Goal: Transaction & Acquisition: Purchase product/service

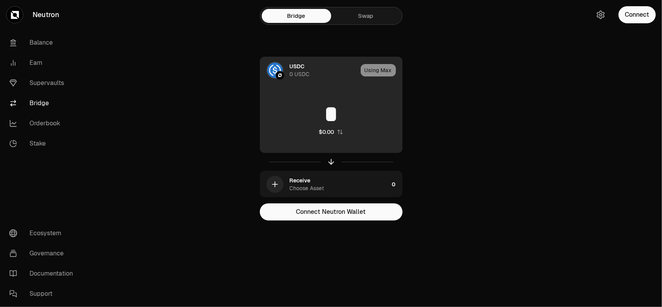
click at [299, 73] on div "0 USDC" at bounding box center [300, 74] width 20 height 8
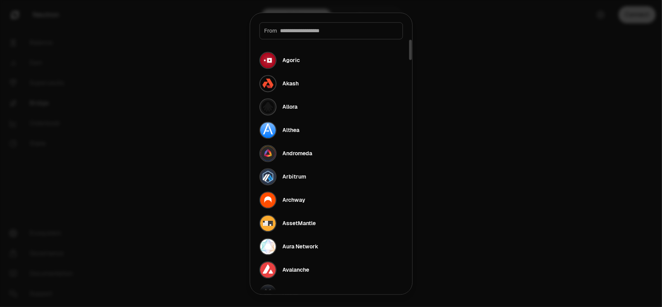
click at [292, 29] on input at bounding box center [338, 31] width 117 height 8
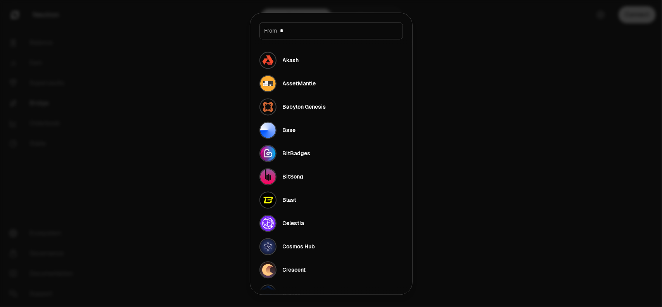
type input "**"
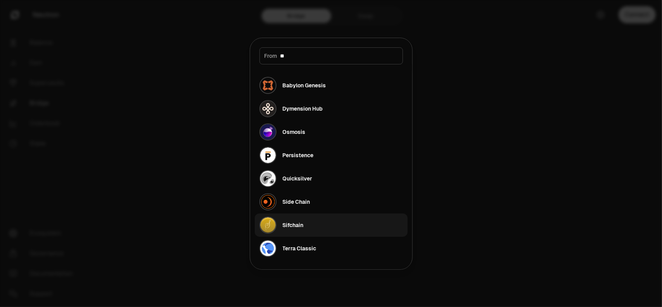
click at [292, 223] on div "Sifchain" at bounding box center [293, 225] width 21 height 8
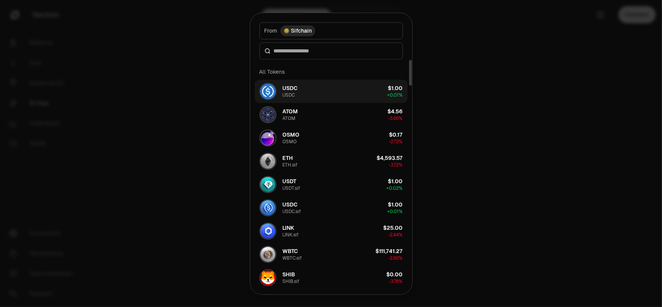
click at [289, 95] on div "USDC" at bounding box center [289, 95] width 12 height 6
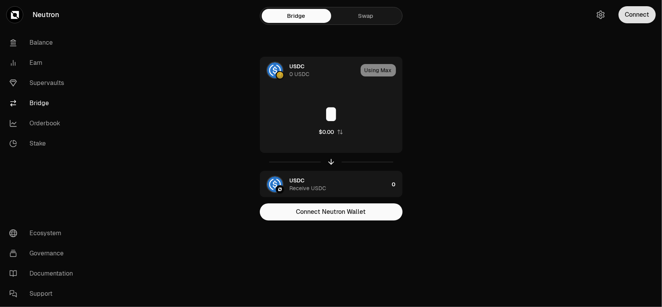
click at [635, 19] on button "Connect" at bounding box center [636, 14] width 37 height 17
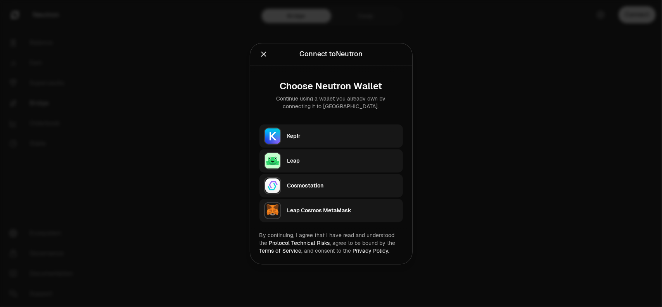
click at [304, 136] on div "Keplr" at bounding box center [342, 136] width 111 height 8
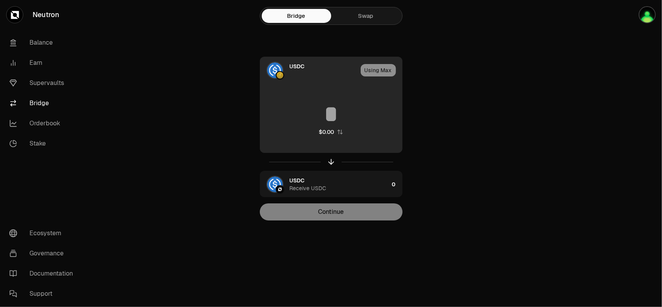
type input "*"
click at [382, 71] on div "Using Max" at bounding box center [381, 70] width 41 height 26
click at [276, 114] on input "*" at bounding box center [331, 113] width 142 height 23
click at [301, 72] on div "0 USDC" at bounding box center [300, 74] width 20 height 8
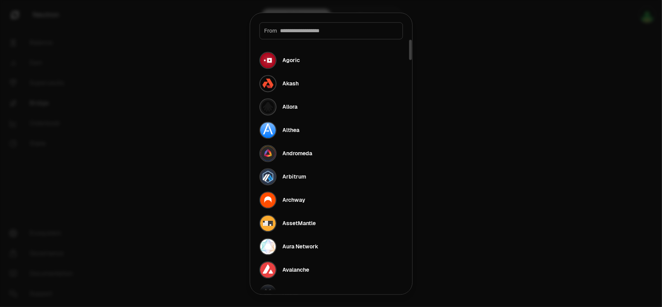
click at [299, 34] on input at bounding box center [338, 31] width 117 height 8
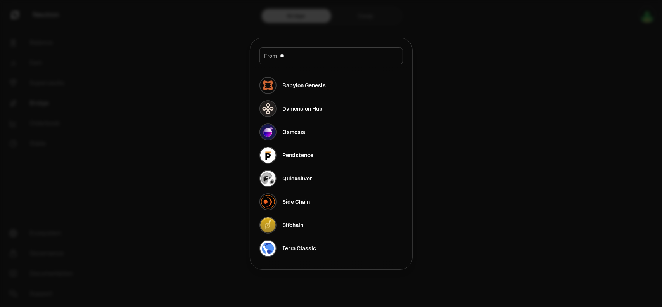
type input "***"
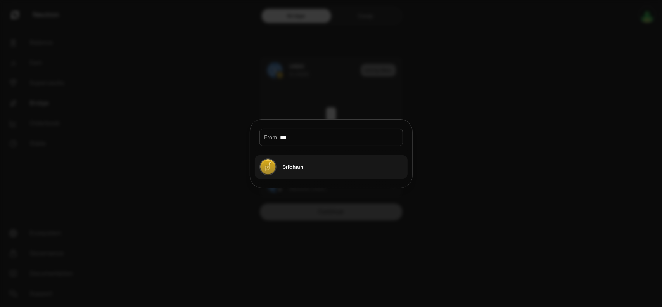
click at [295, 166] on div "Sifchain" at bounding box center [293, 167] width 21 height 8
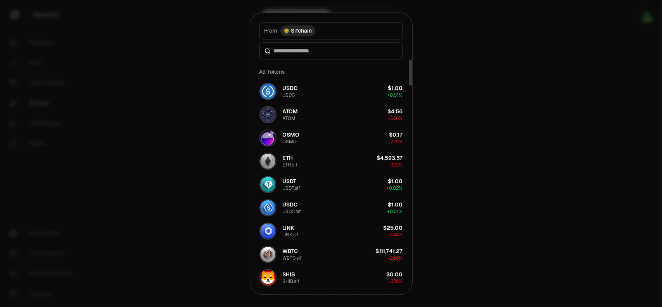
drag, startPoint x: 410, startPoint y: 194, endPoint x: 416, endPoint y: 57, distance: 137.0
click at [412, 60] on div at bounding box center [410, 73] width 3 height 26
click at [311, 85] on button "USDC USDC $1.00 + 0.01%" at bounding box center [331, 90] width 153 height 23
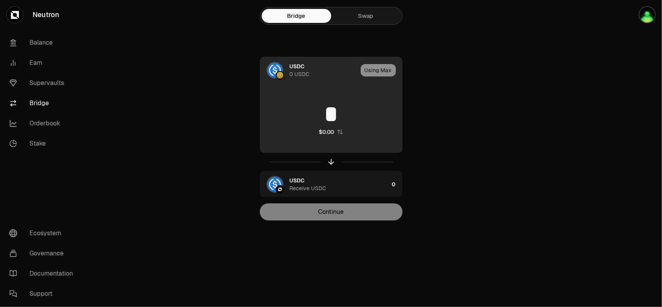
click at [380, 70] on div "Using Max" at bounding box center [381, 70] width 41 height 26
click at [373, 74] on div "Using Max" at bounding box center [381, 70] width 41 height 26
click at [333, 118] on input "*" at bounding box center [331, 113] width 142 height 23
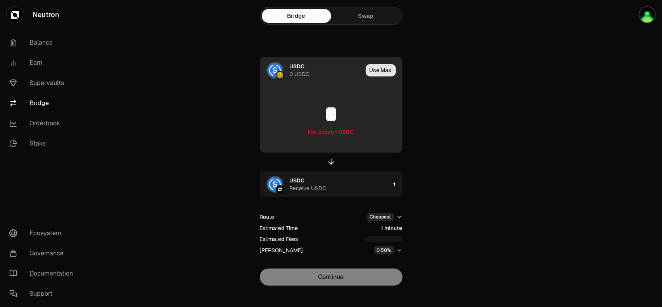
click at [379, 73] on button "Use Max" at bounding box center [381, 70] width 30 height 12
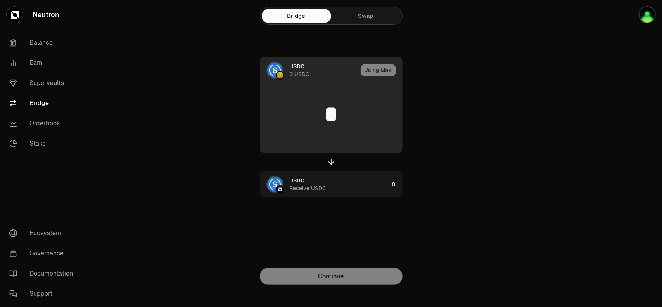
type input "*"
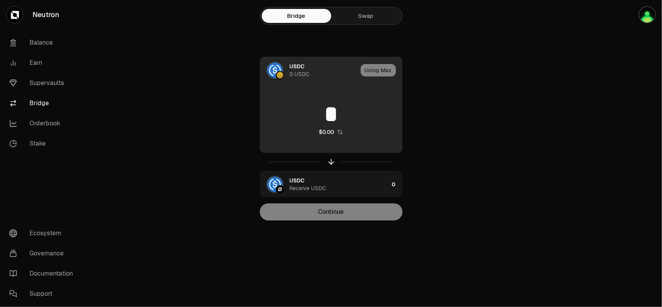
click at [379, 73] on div "Using Max" at bounding box center [381, 70] width 41 height 26
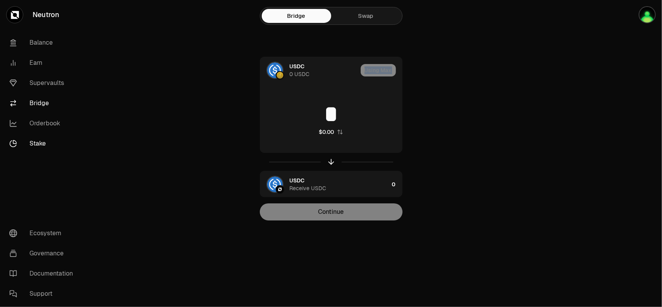
click at [46, 144] on link "Stake" at bounding box center [43, 143] width 81 height 20
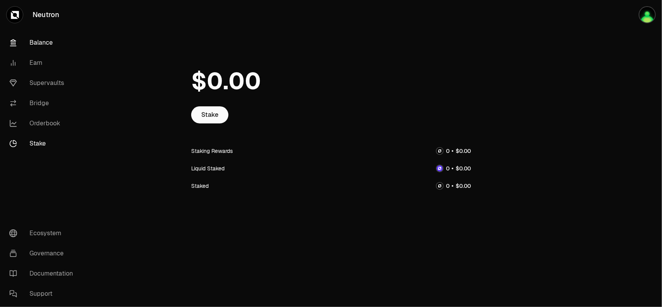
click at [45, 45] on link "Balance" at bounding box center [43, 43] width 81 height 20
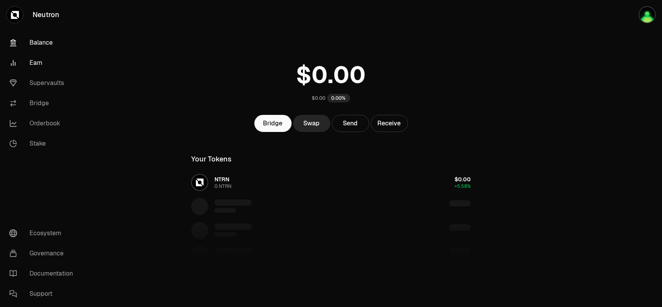
click at [46, 62] on link "Earn" at bounding box center [43, 63] width 81 height 20
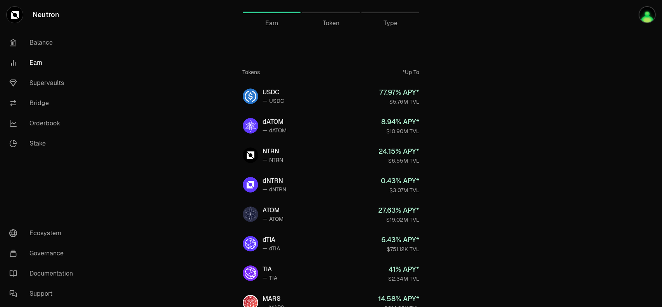
click at [40, 62] on link "Earn" at bounding box center [43, 63] width 81 height 20
click at [56, 86] on link "Supervaults" at bounding box center [43, 83] width 81 height 20
